Goal: Task Accomplishment & Management: Manage account settings

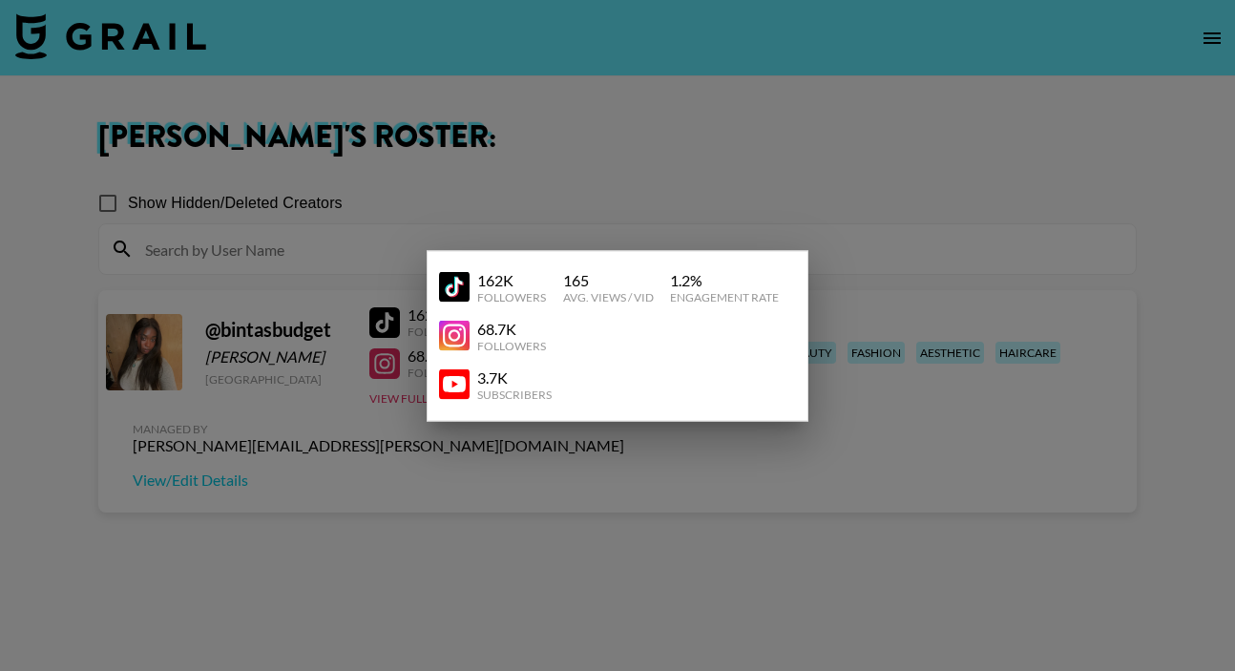
click at [681, 197] on div at bounding box center [617, 335] width 1235 height 671
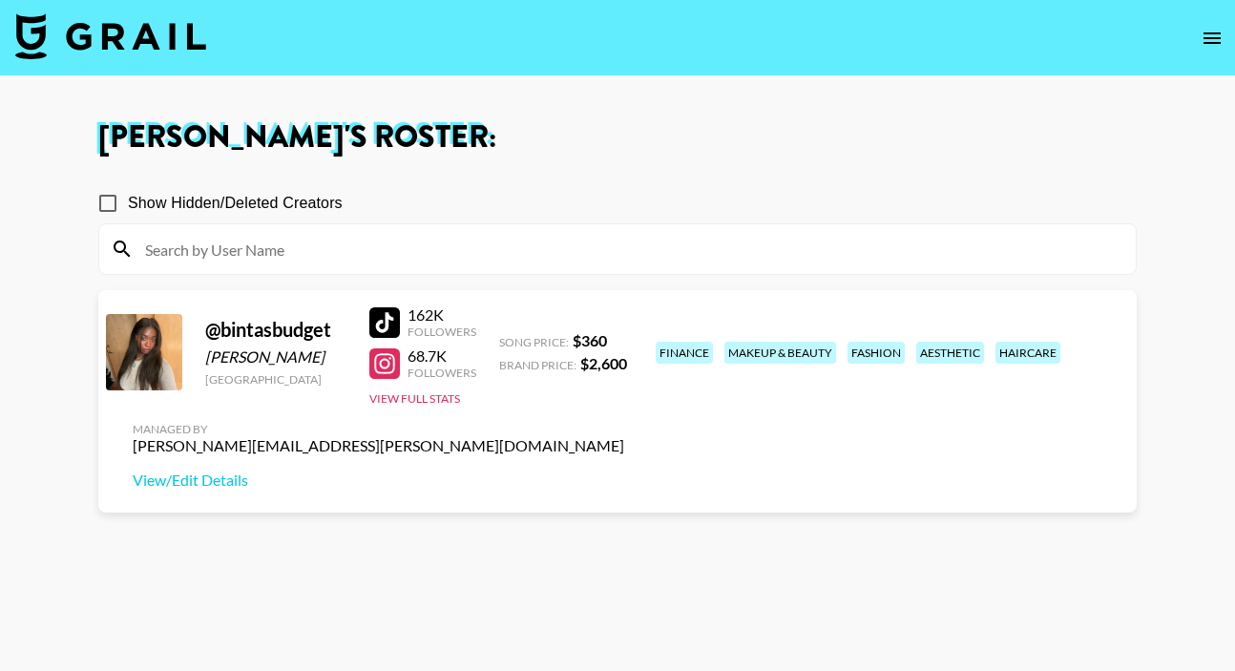
click at [640, 407] on div "Managed By [PERSON_NAME][EMAIL_ADDRESS][PERSON_NAME][DOMAIN_NAME] View/Edit Det…" at bounding box center [378, 456] width 522 height 98
click at [624, 471] on link "View/Edit Details" at bounding box center [379, 480] width 492 height 19
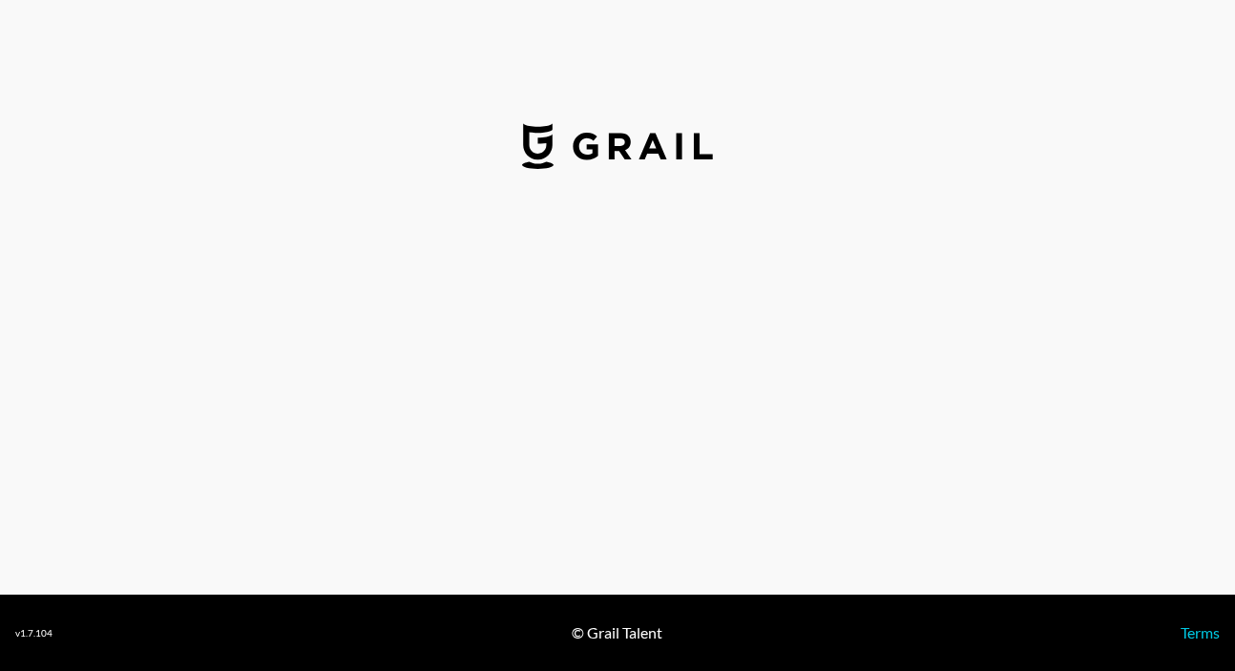
select select "USD"
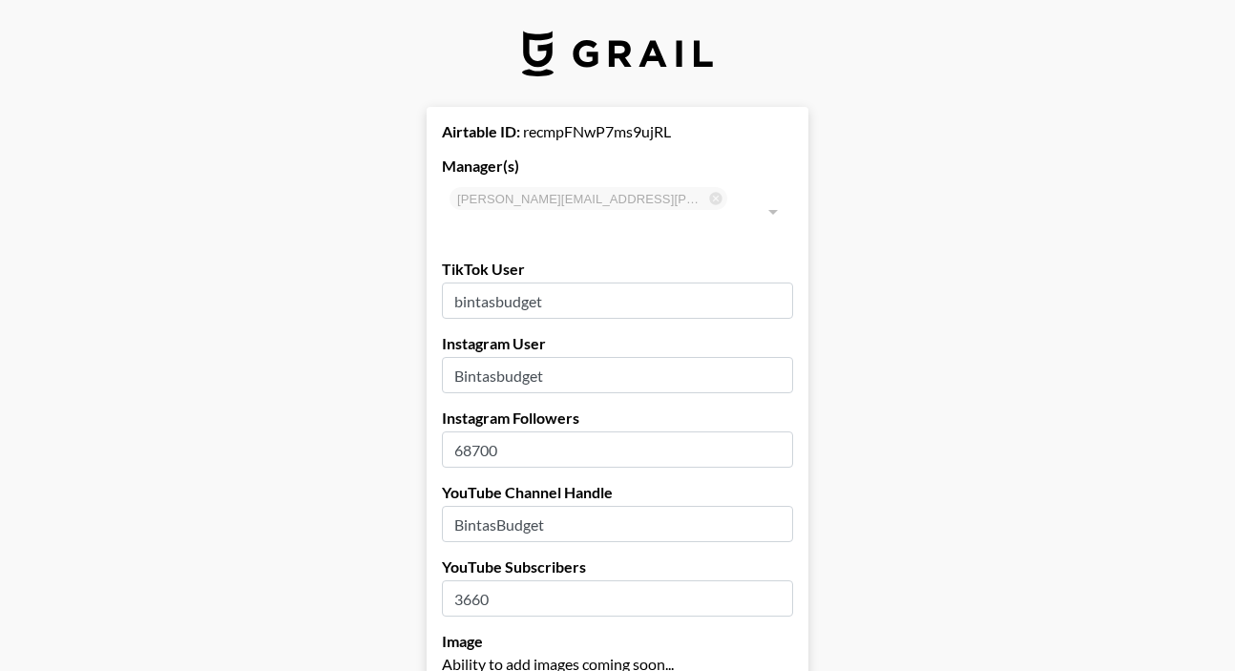
click at [477, 431] on input "68700" at bounding box center [617, 449] width 351 height 36
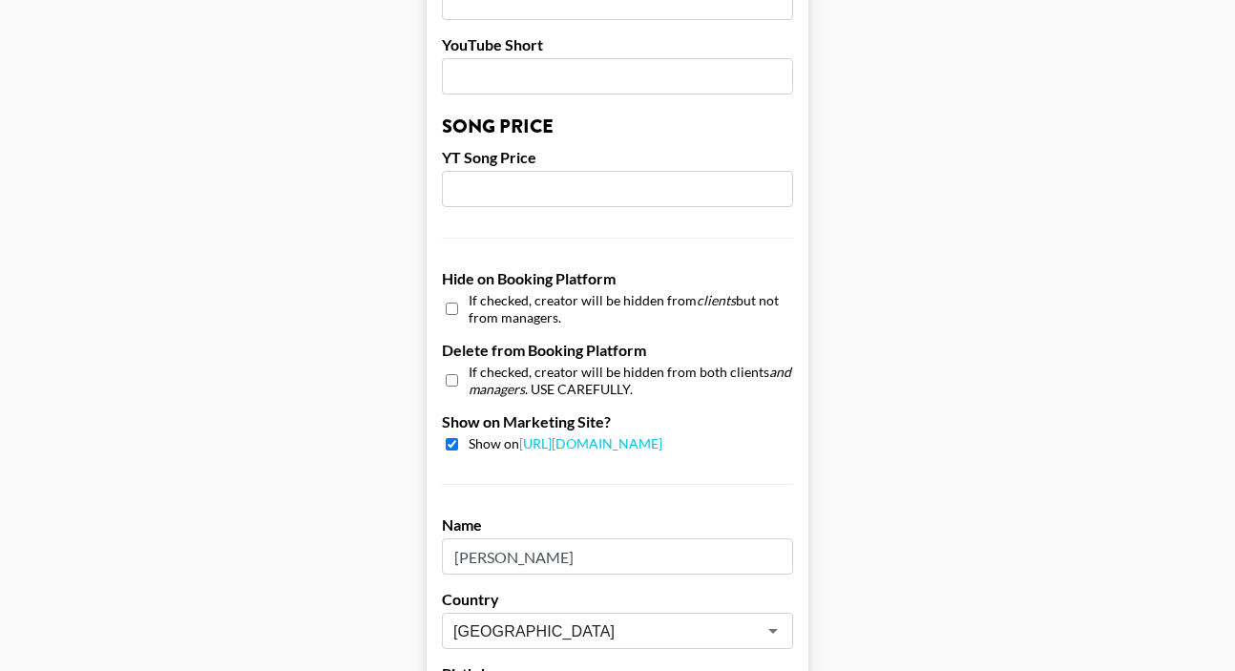
scroll to position [1919, 0]
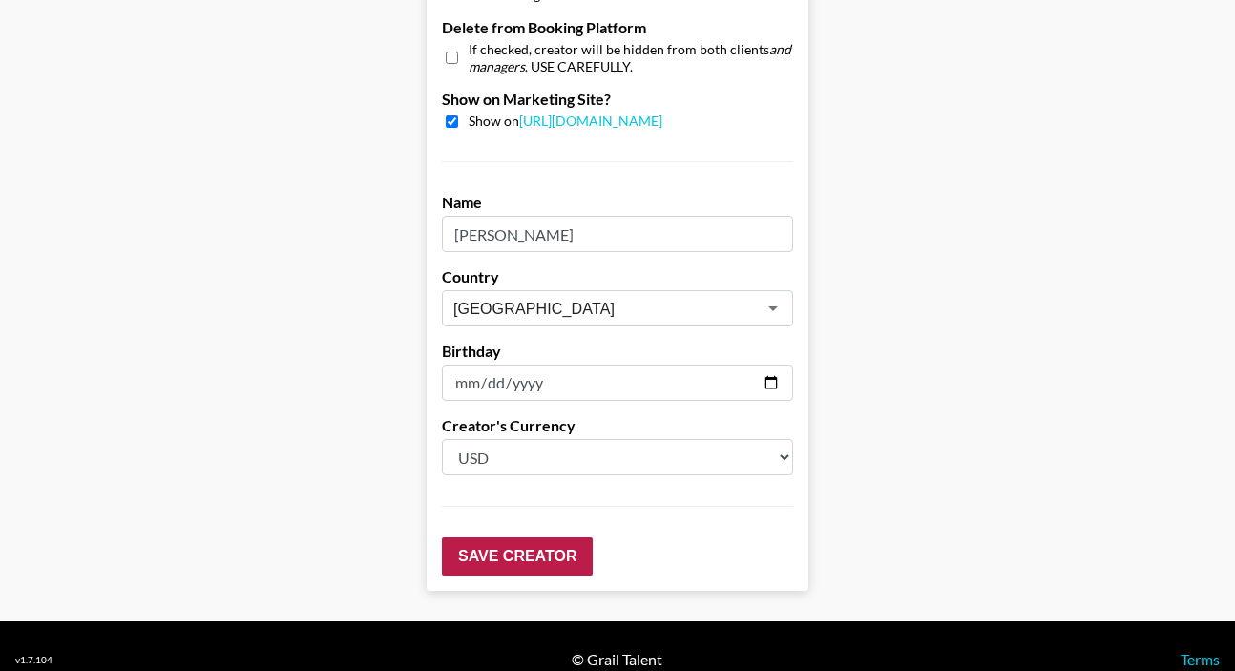
type input "69000"
click at [505, 537] on input "Save Creator" at bounding box center [517, 556] width 151 height 38
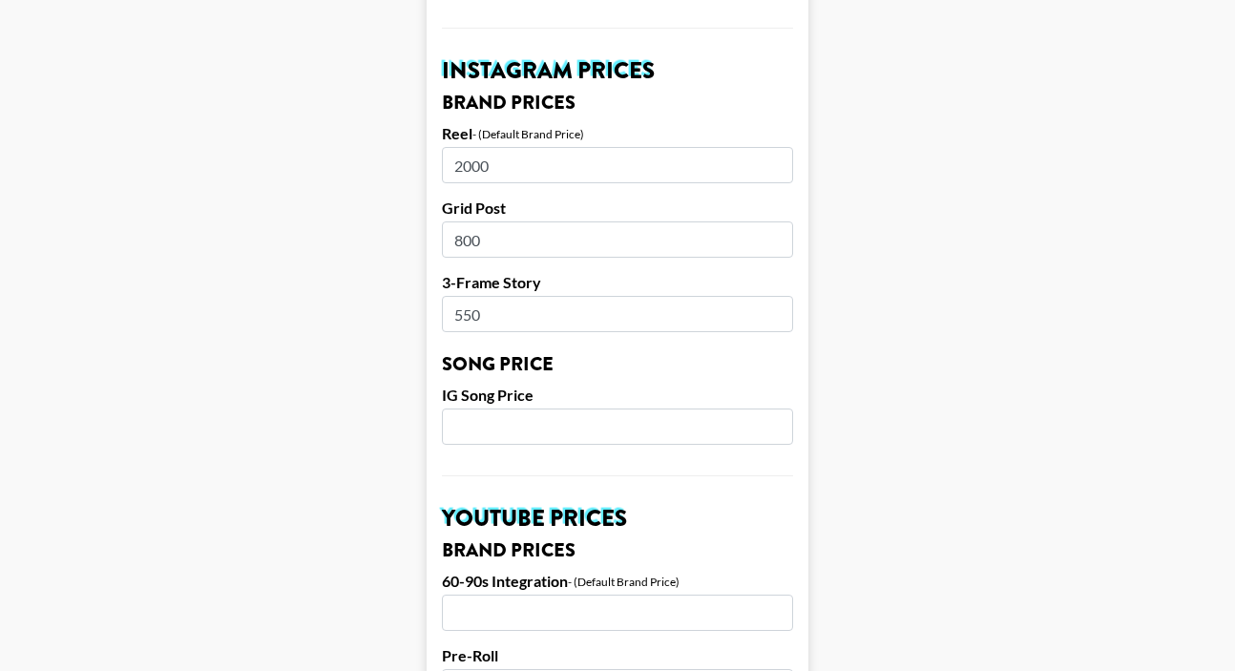
scroll to position [0, 0]
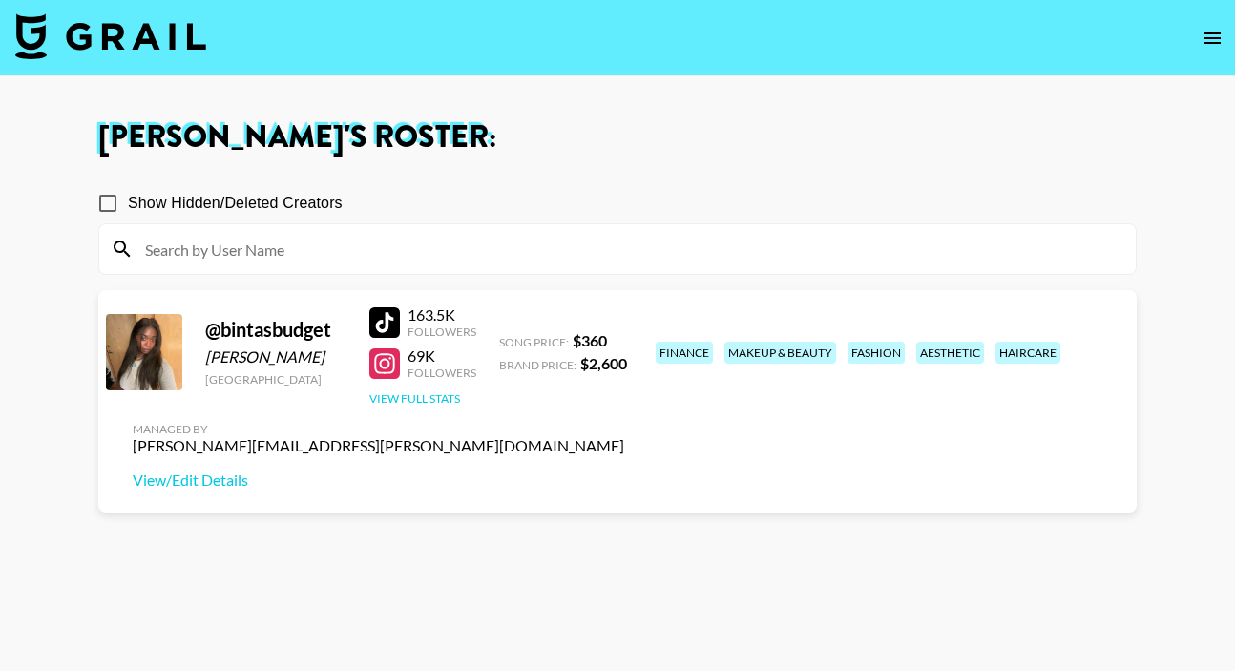
click at [395, 398] on button "View Full Stats" at bounding box center [414, 398] width 91 height 14
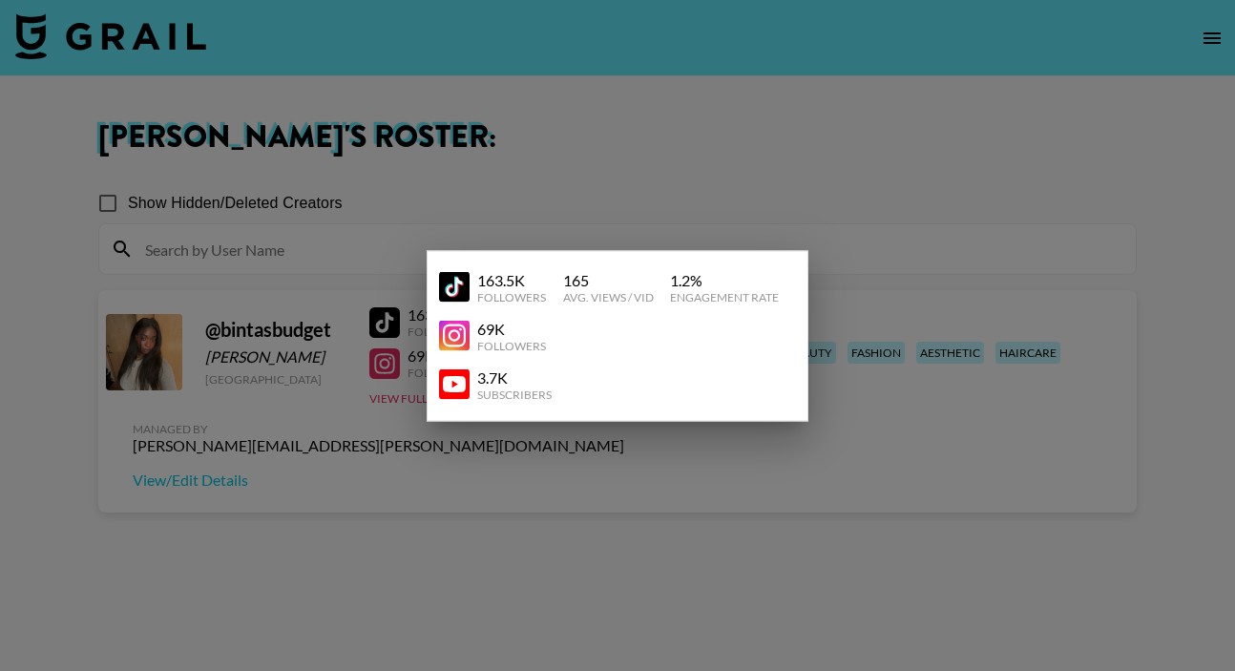
click at [618, 164] on div at bounding box center [617, 335] width 1235 height 671
